Goal: Task Accomplishment & Management: Manage account settings

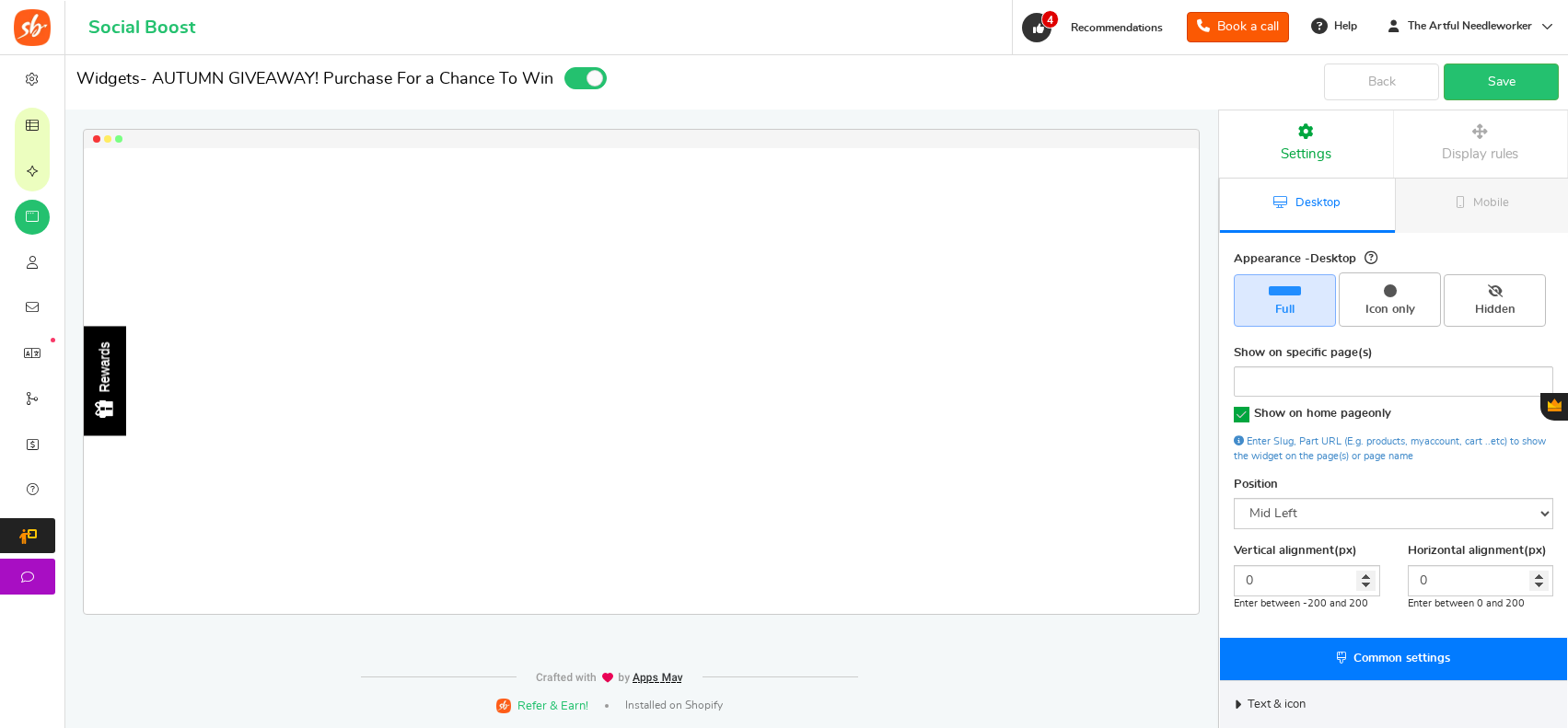
select select "left-side-drawer"
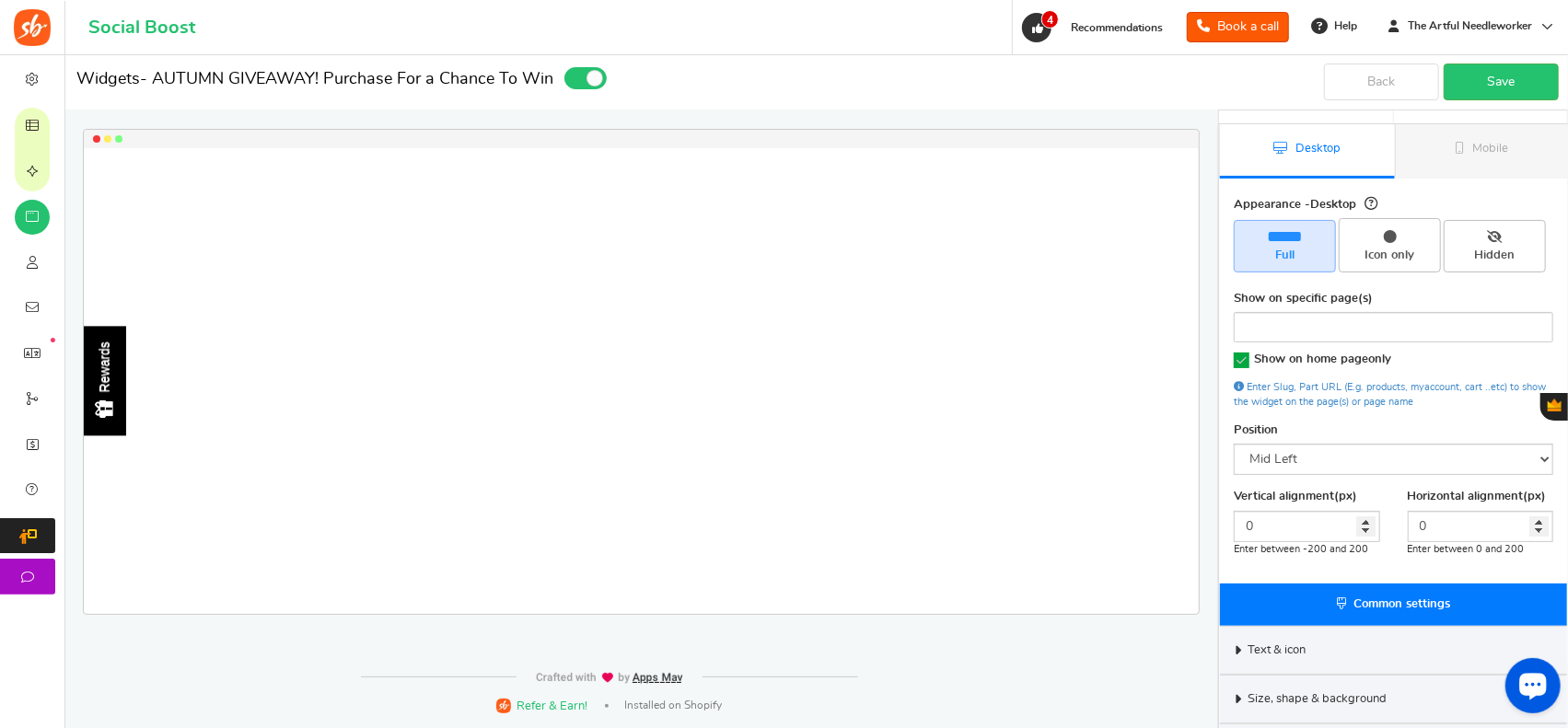
scroll to position [147, 0]
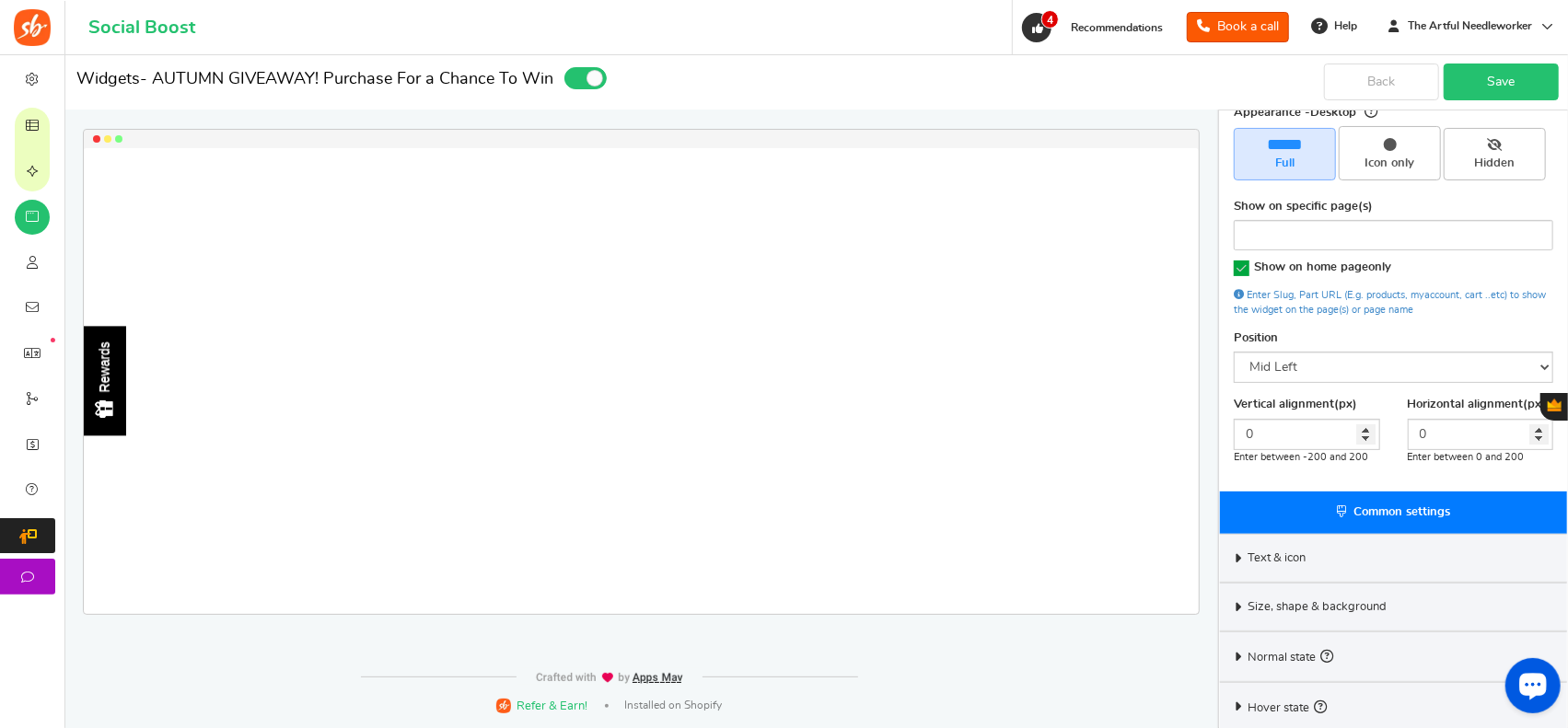
click at [1502, 84] on link "Save" at bounding box center [1501, 82] width 115 height 37
click at [1034, 37] on span "4" at bounding box center [1036, 28] width 30 height 30
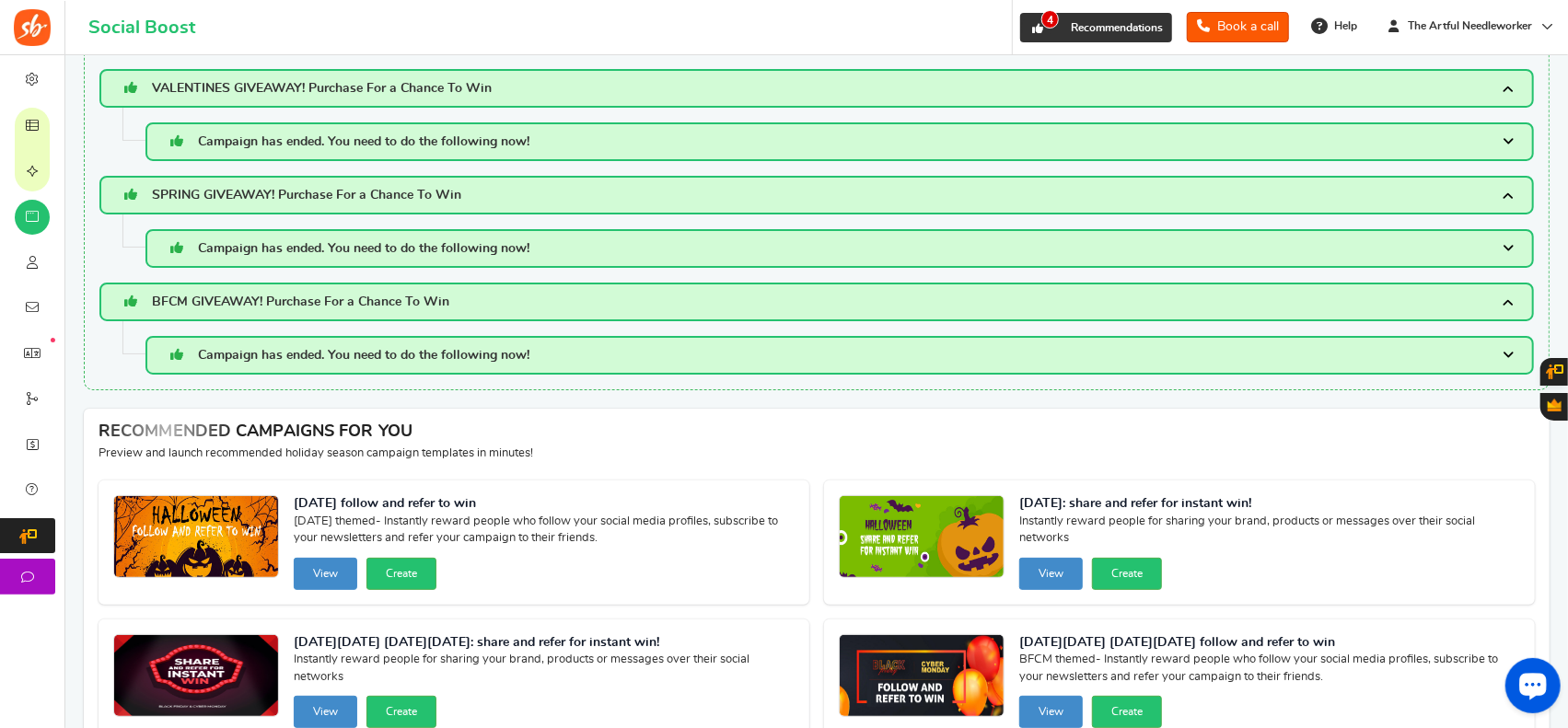
scroll to position [65, 0]
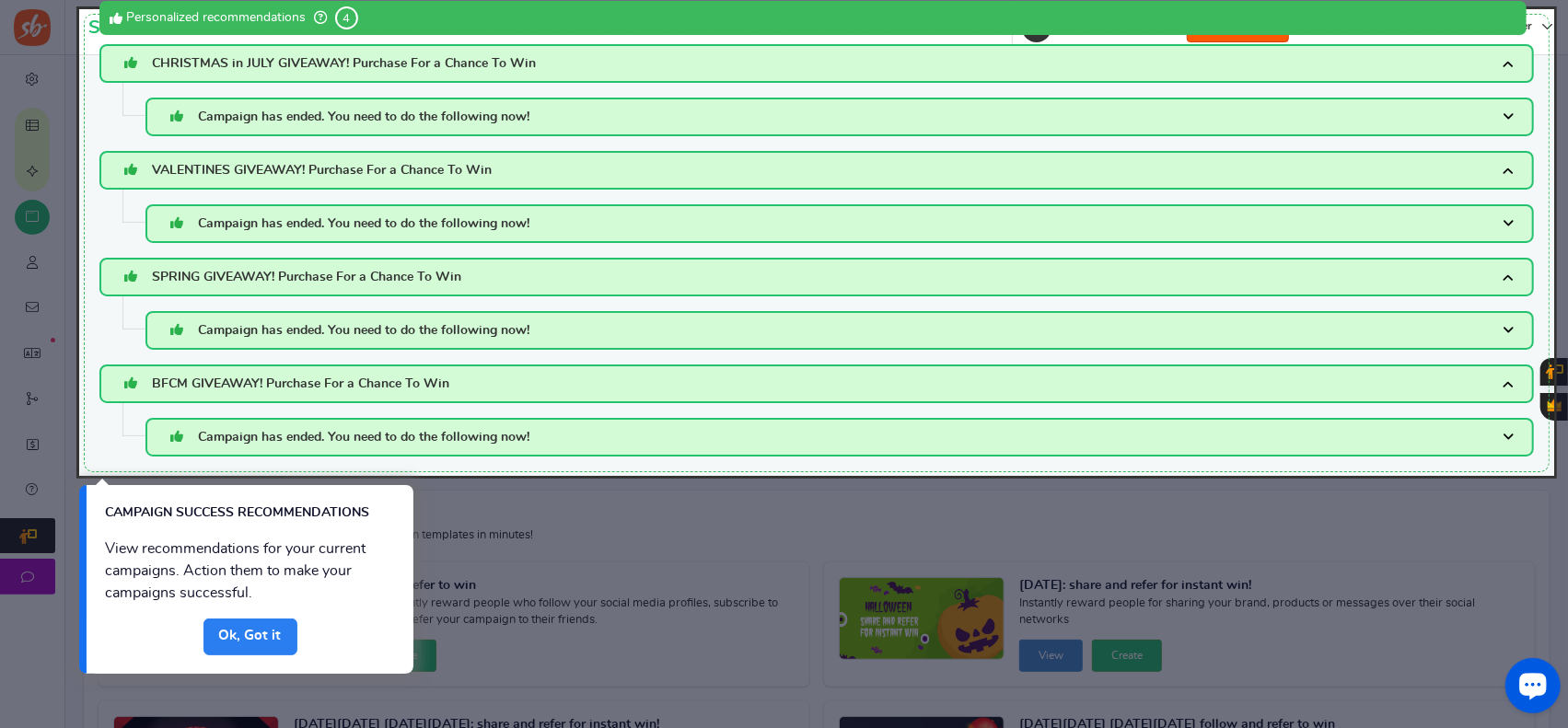
click at [265, 631] on link "Done" at bounding box center [250, 637] width 94 height 37
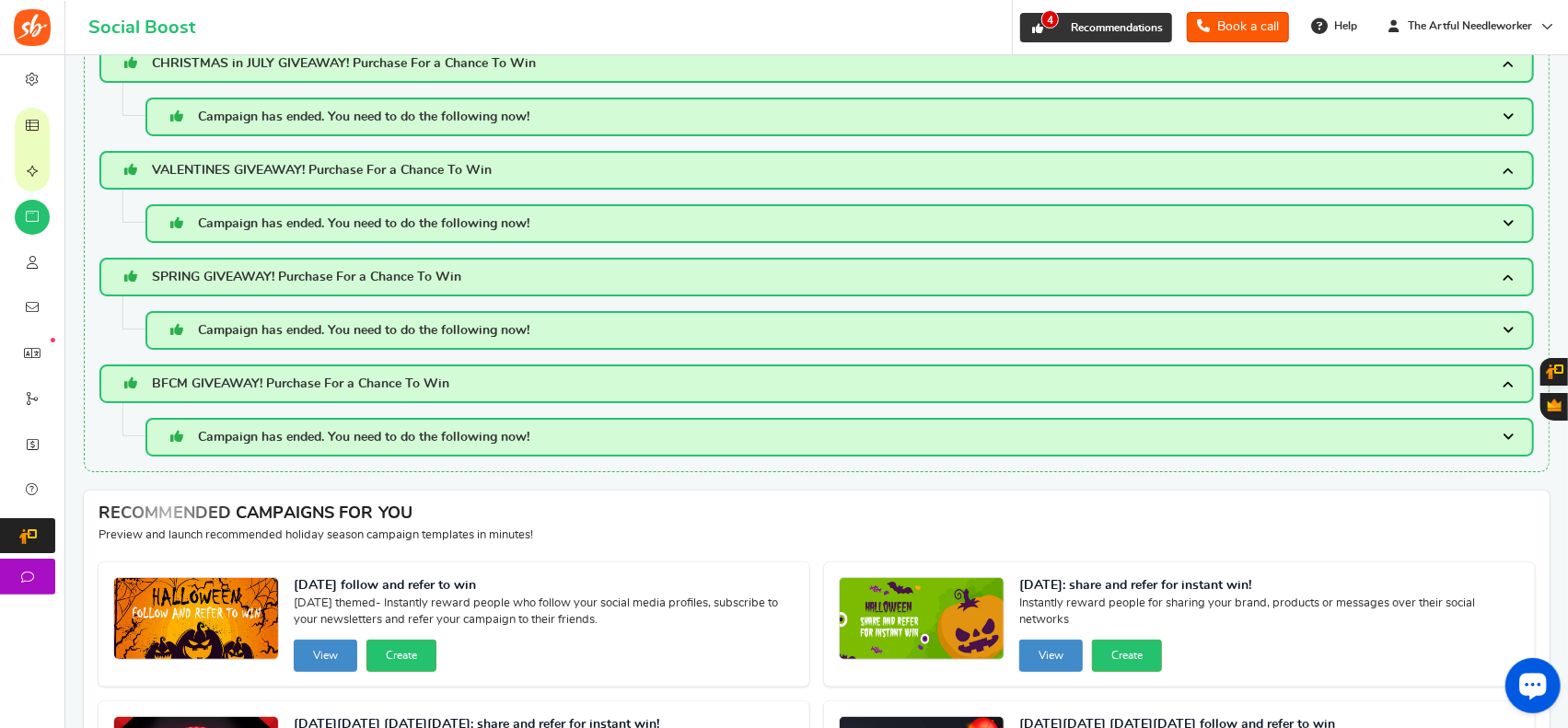
click at [1092, 30] on span "Recommendations" at bounding box center [1117, 28] width 92 height 11
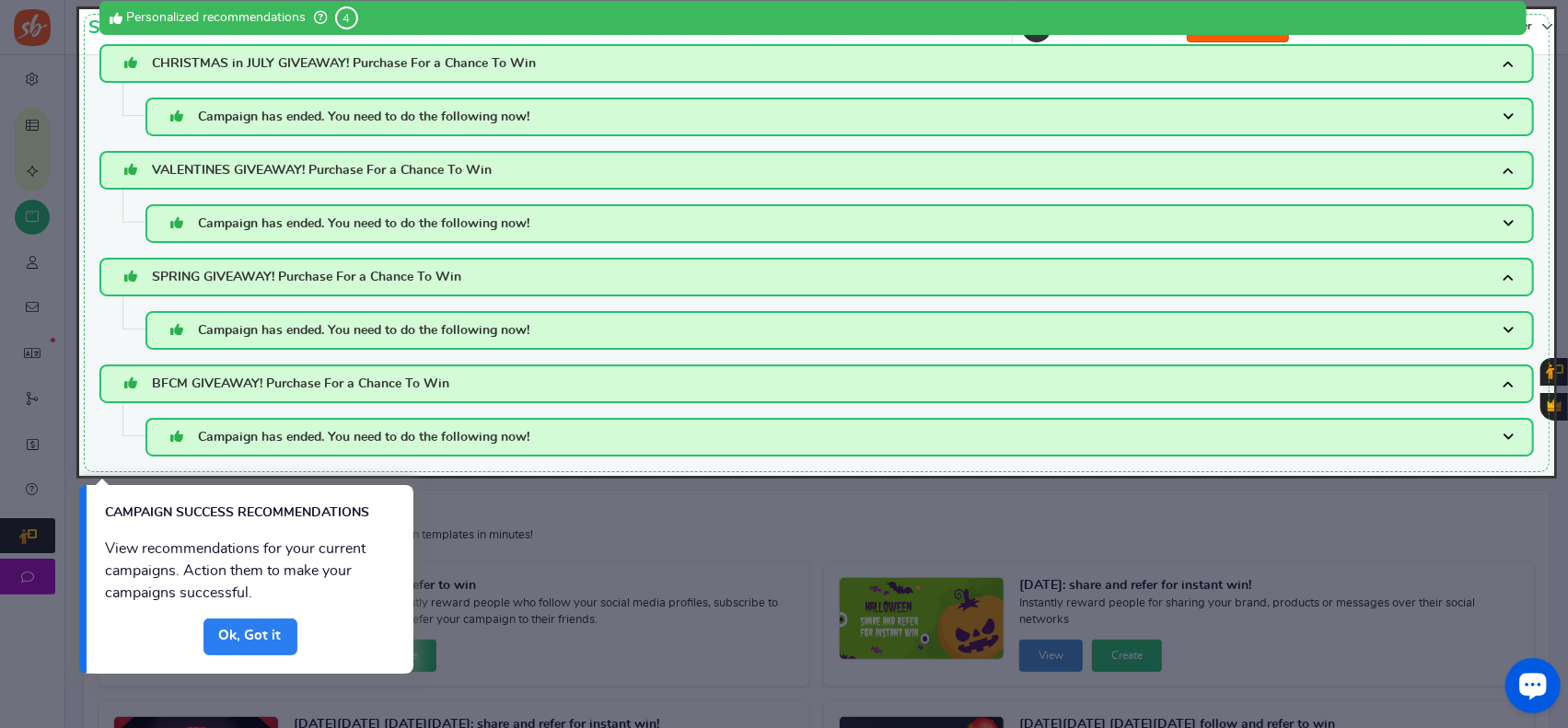
click at [259, 635] on link "Done" at bounding box center [250, 637] width 94 height 37
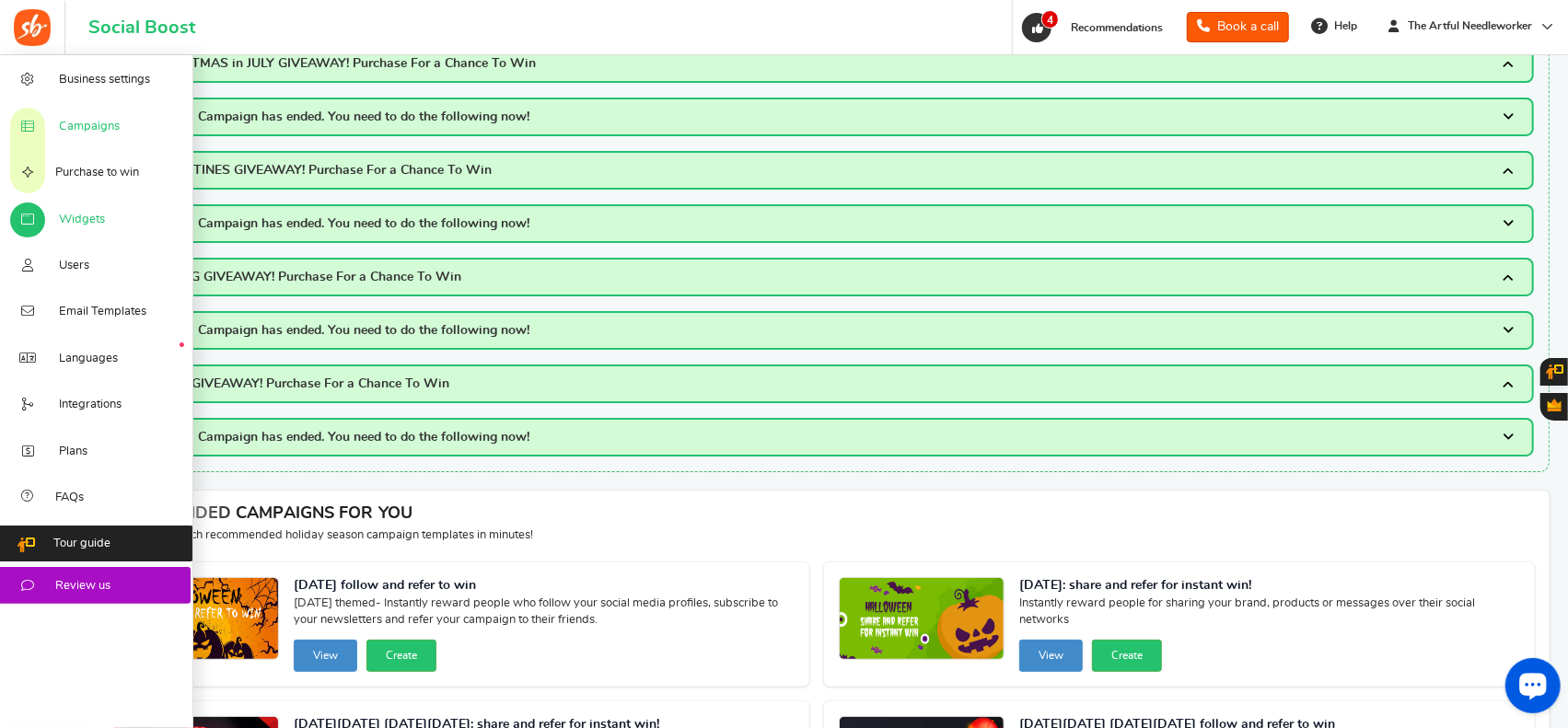
click at [79, 126] on span "Campaigns" at bounding box center [90, 127] width 61 height 17
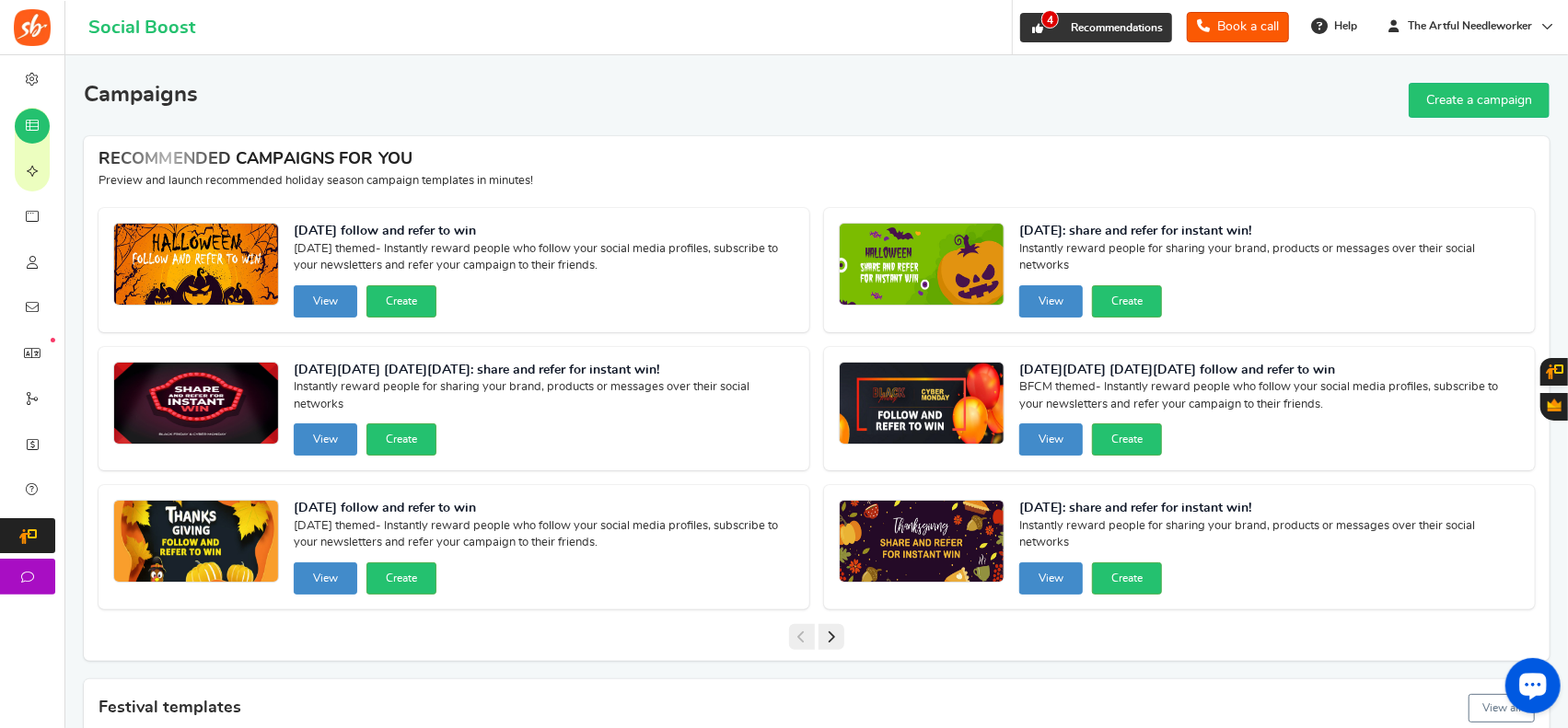
click at [1042, 27] on span "4" at bounding box center [1049, 19] width 18 height 18
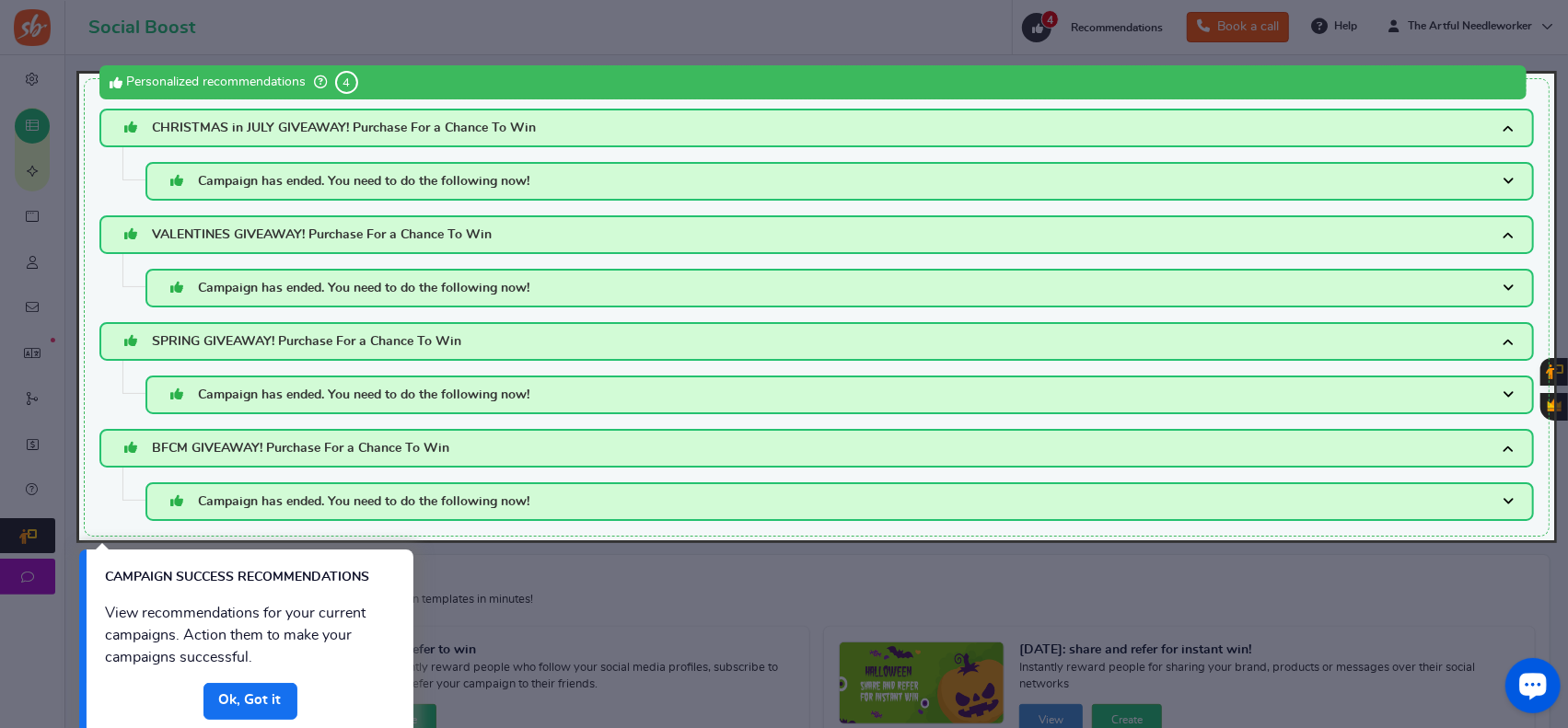
click at [350, 73] on span "4" at bounding box center [346, 82] width 23 height 23
click at [821, 8] on div at bounding box center [784, 364] width 1568 height 728
click at [1322, 26] on div at bounding box center [784, 364] width 1568 height 728
